Goal: Task Accomplishment & Management: Manage account settings

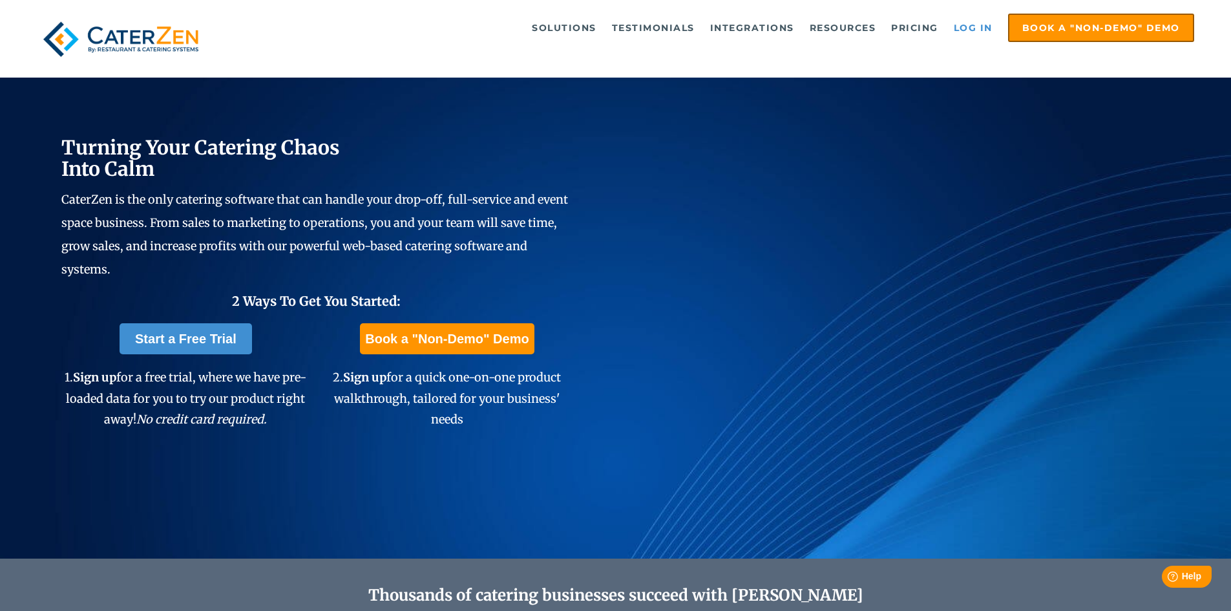
click at [978, 30] on link "Log in" at bounding box center [973, 28] width 52 height 26
click at [975, 26] on link "Log in" at bounding box center [973, 28] width 52 height 26
click at [965, 24] on link "Log in" at bounding box center [973, 28] width 52 height 26
click at [960, 24] on link "Log in" at bounding box center [973, 28] width 52 height 26
